Goal: Find specific page/section: Find specific page/section

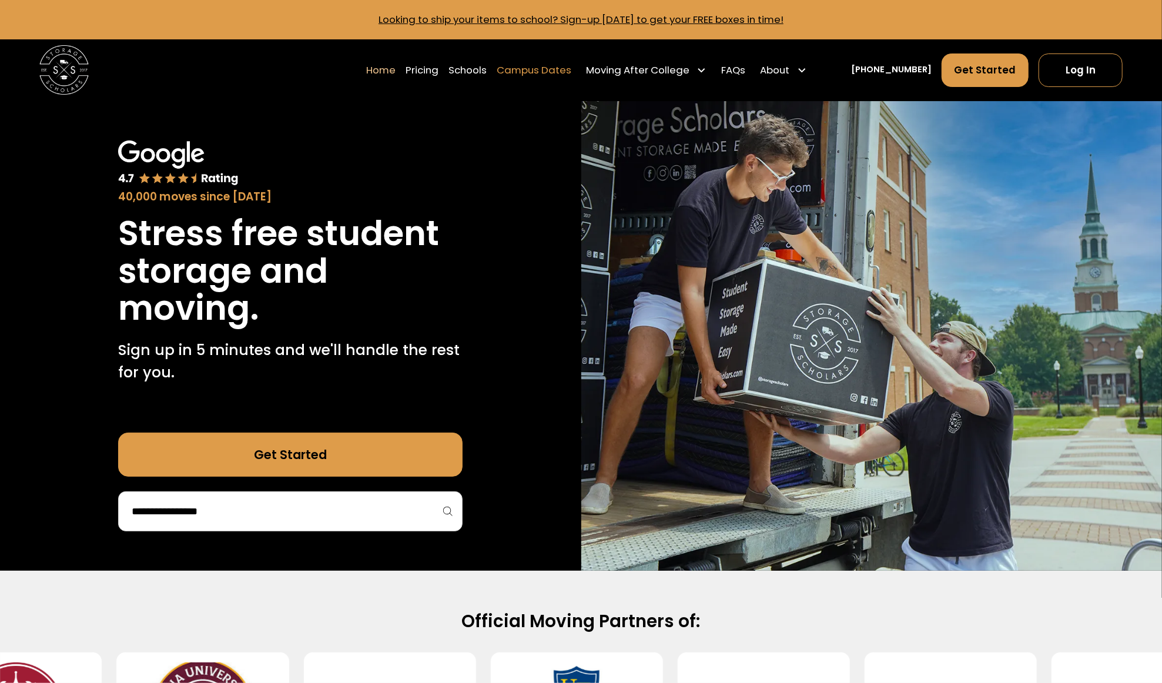
click at [571, 67] on link "Campus Dates" at bounding box center [534, 70] width 75 height 35
click at [559, 66] on link "Campus Dates" at bounding box center [534, 70] width 75 height 35
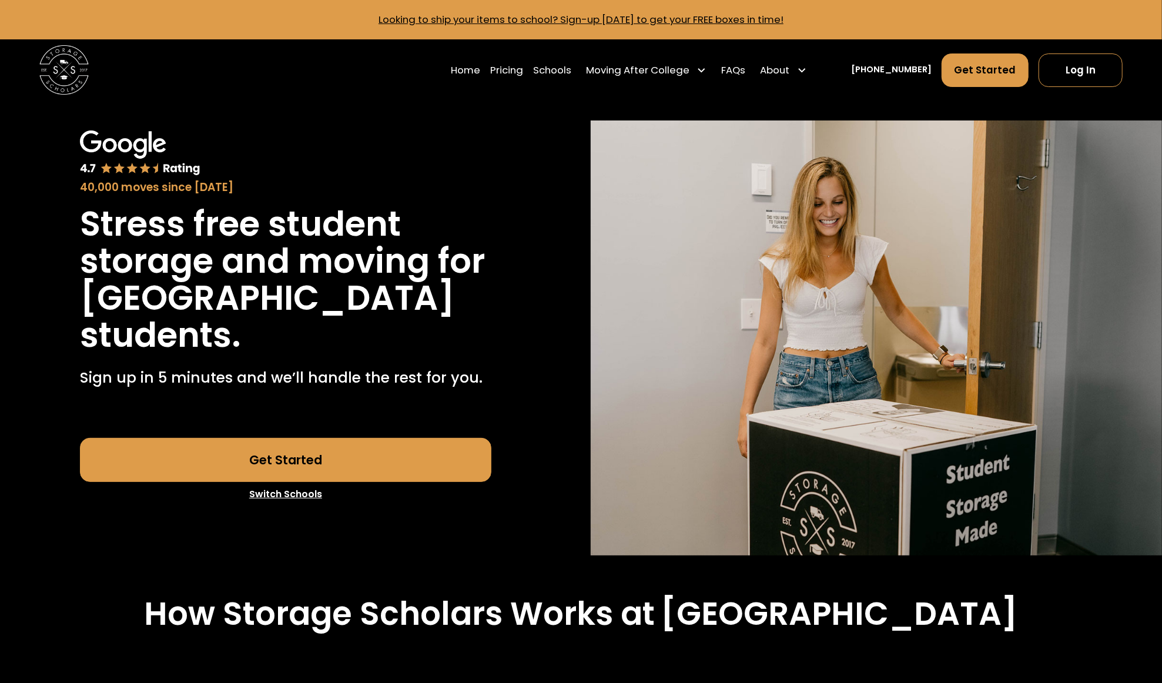
click at [270, 494] on link "Switch Schools" at bounding box center [285, 494] width 411 height 25
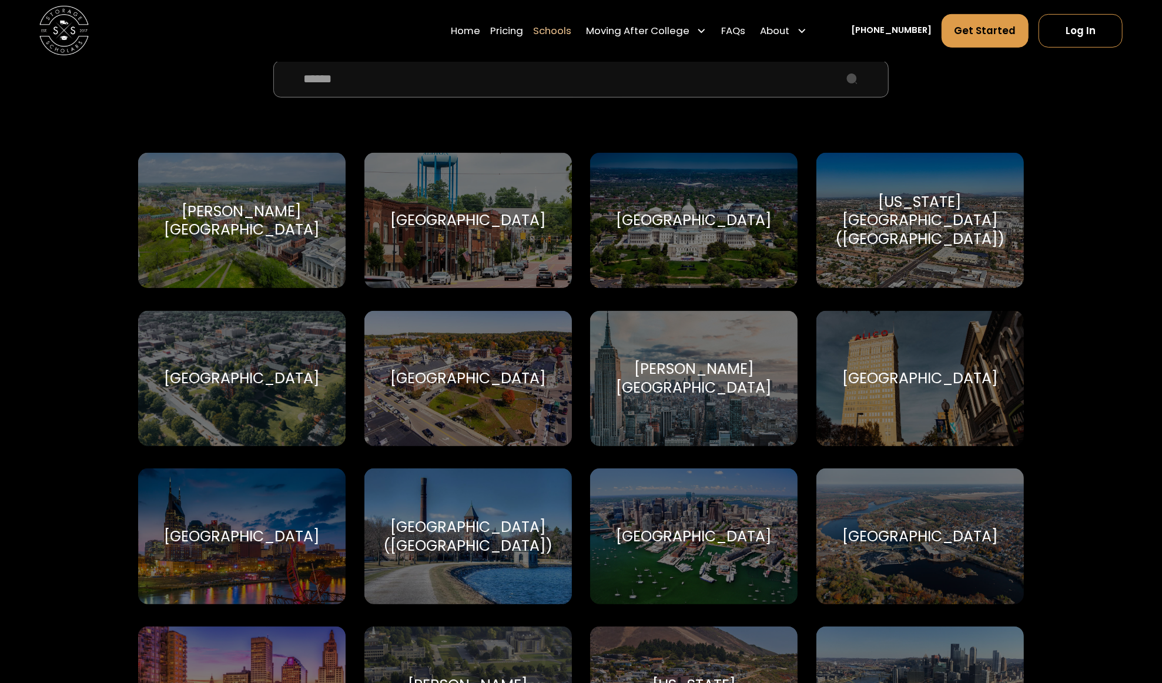
scroll to position [235, 0]
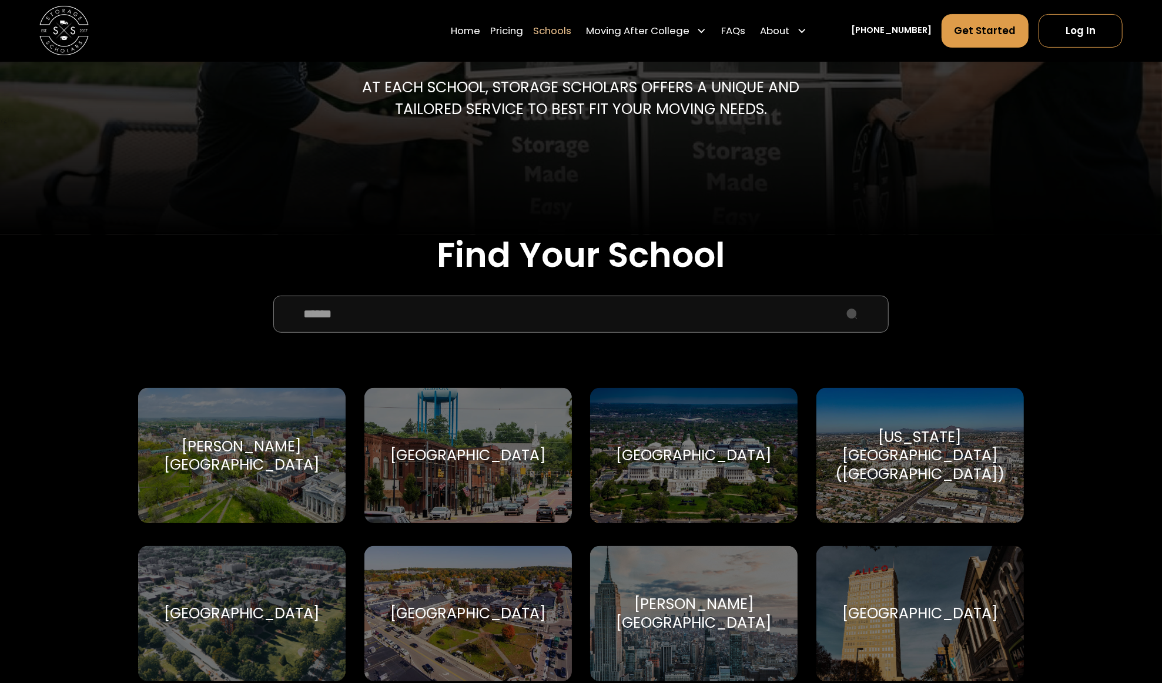
click at [346, 317] on input "School Select Form" at bounding box center [580, 314] width 615 height 37
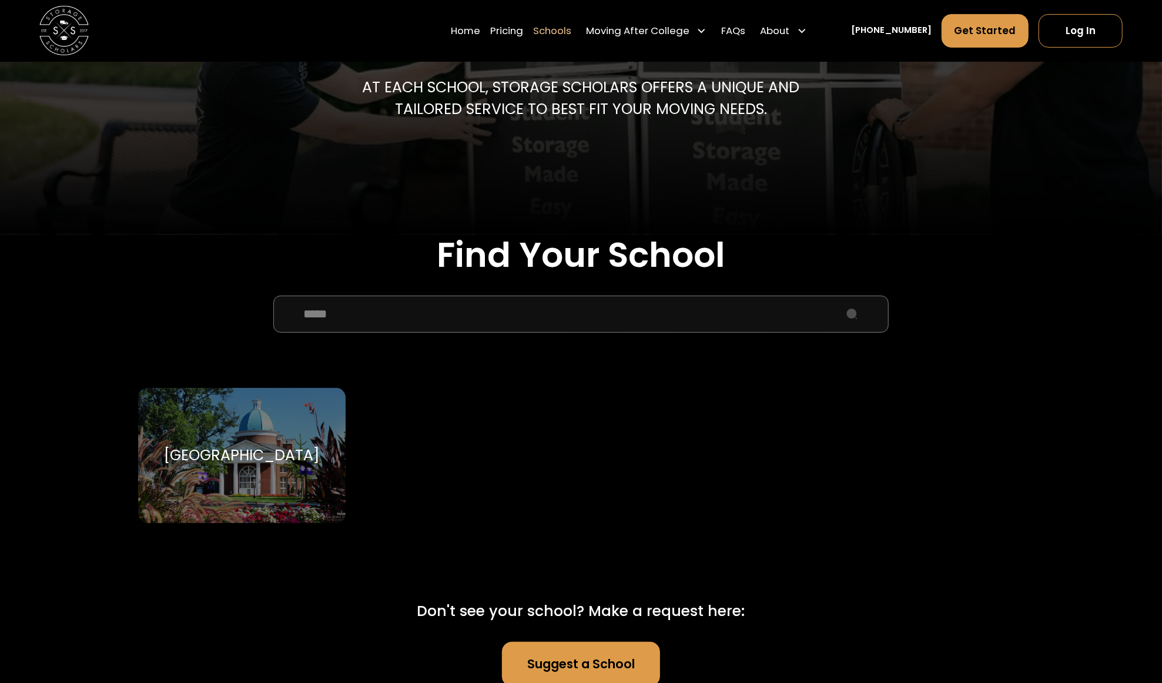
type input "****"
click at [243, 418] on div "High Point University High Point University" at bounding box center [241, 455] width 207 height 135
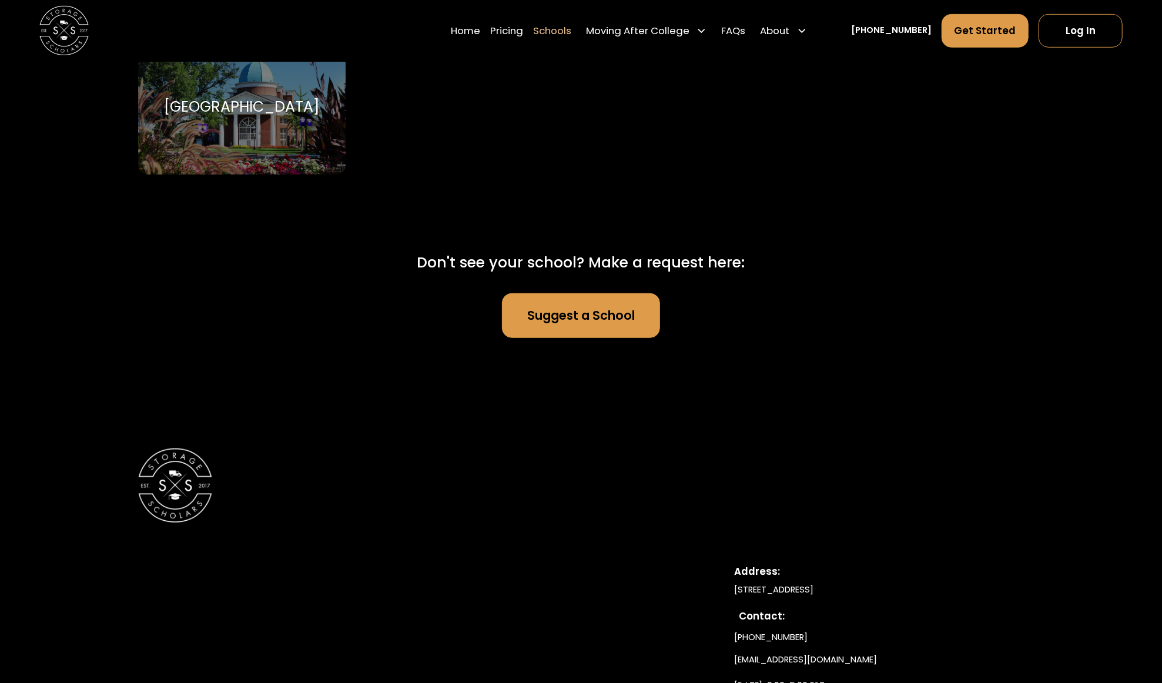
scroll to position [588, 0]
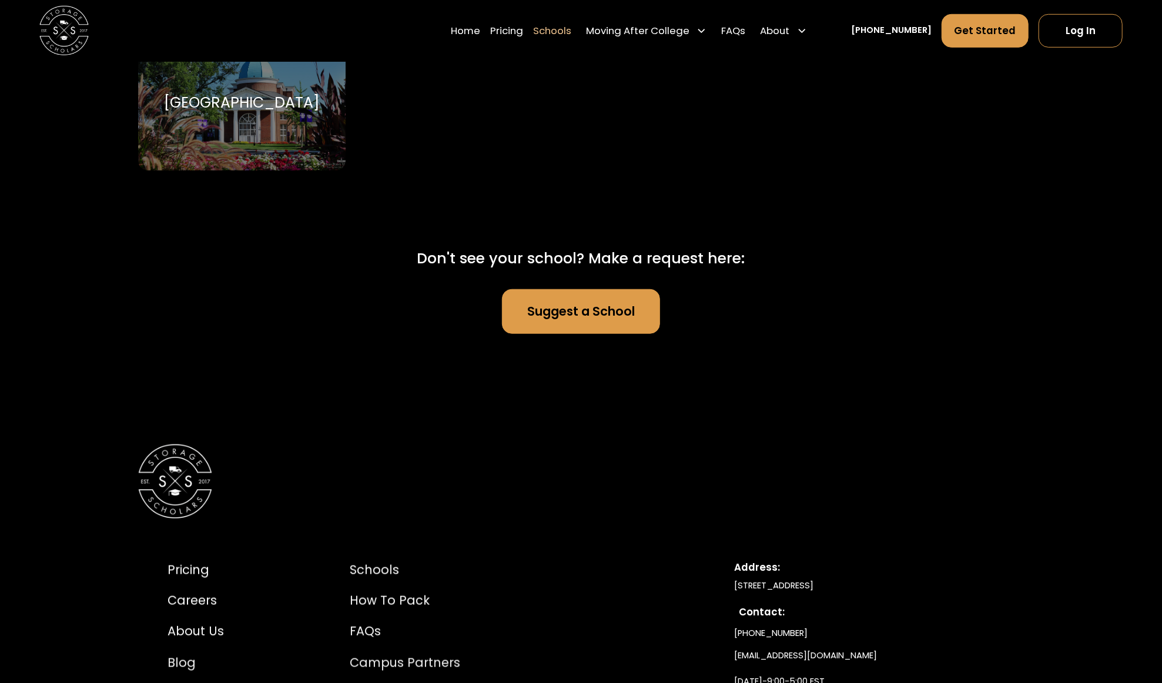
click at [270, 82] on div "High Point University High Point University" at bounding box center [241, 102] width 207 height 135
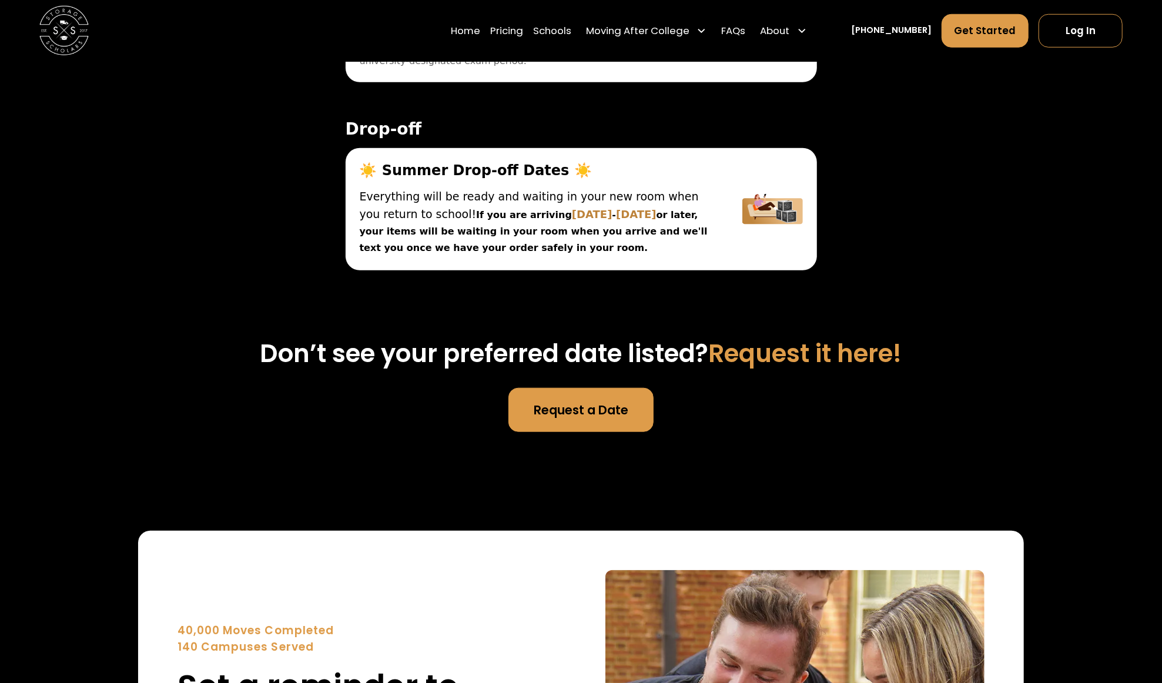
scroll to position [4110, 0]
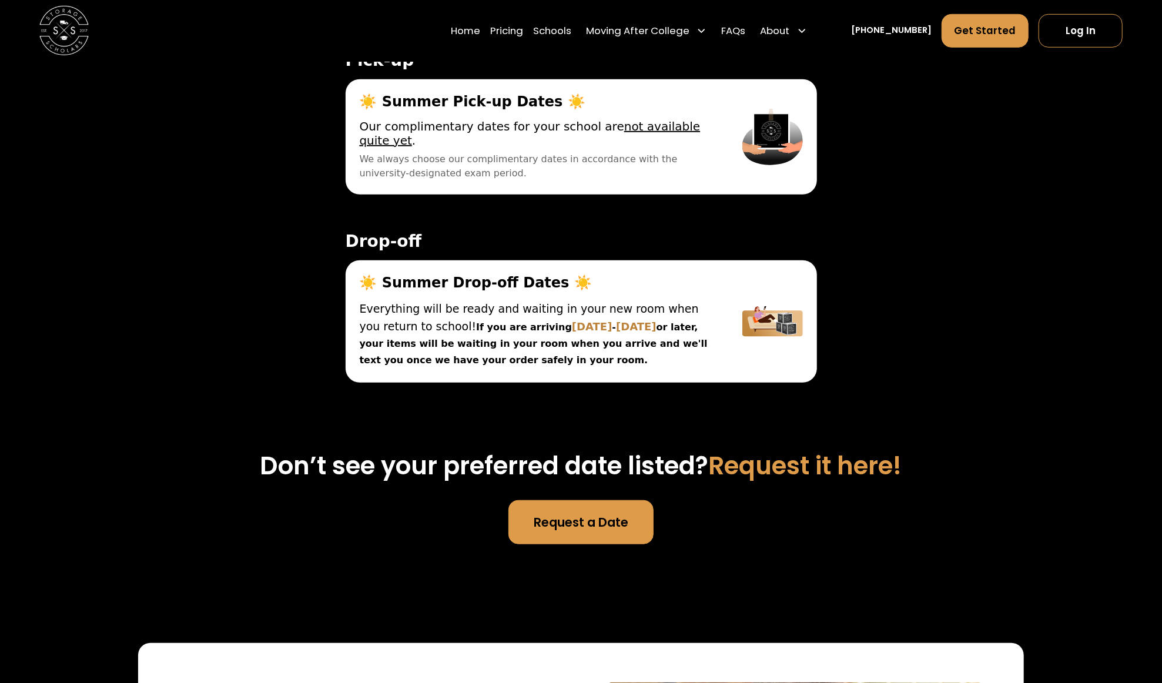
drag, startPoint x: 515, startPoint y: 366, endPoint x: 351, endPoint y: 315, distance: 171.2
click at [351, 315] on div "☀️ Summer Drop-off Dates ☀️ Everything will be ready and waiting in your new ro…" at bounding box center [537, 321] width 383 height 122
copy div "Everything will be ready and waiting in your new room when you return to school…"
